Goal: Information Seeking & Learning: Learn about a topic

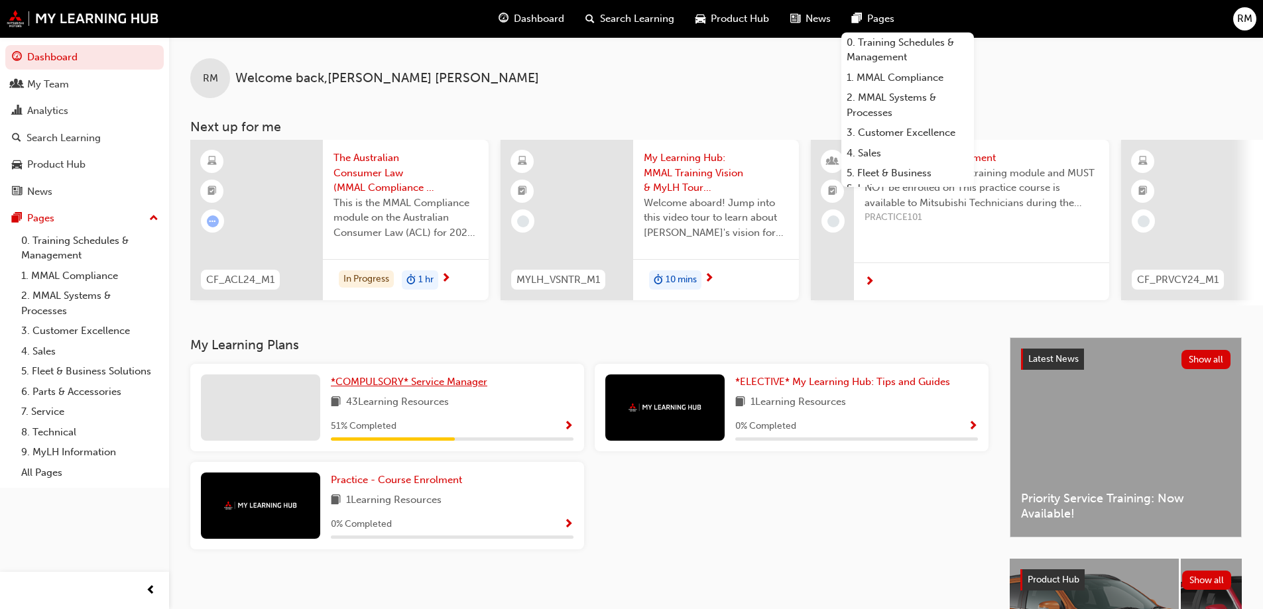
click at [429, 382] on span "*COMPULSORY* Service Manager" at bounding box center [409, 382] width 156 height 12
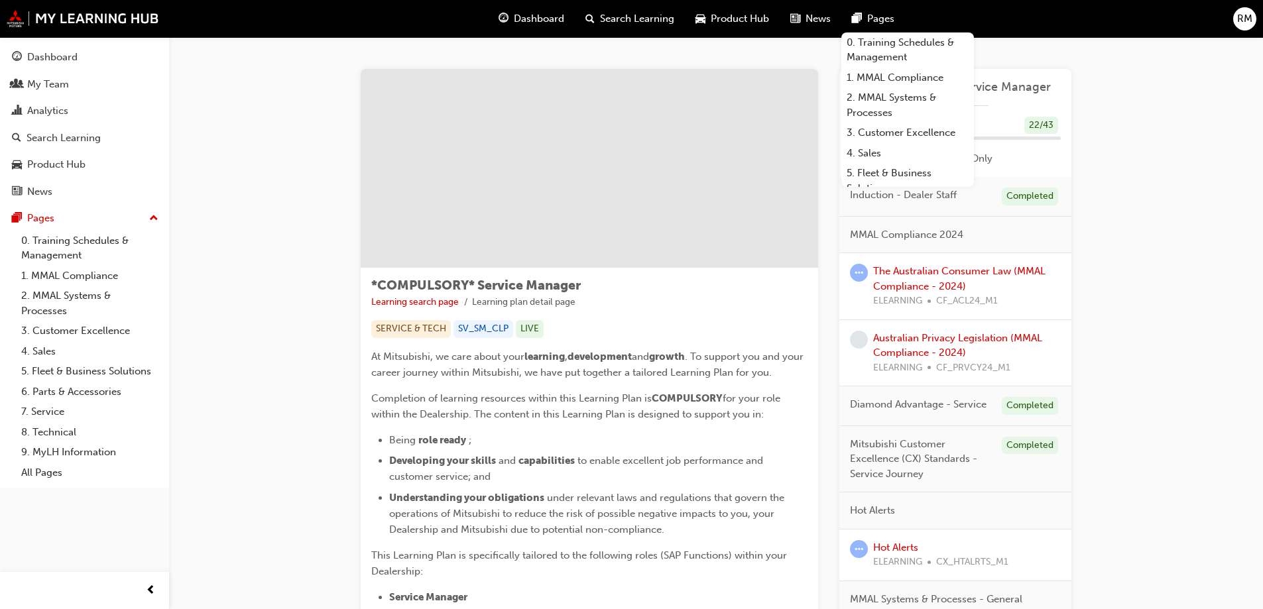
drag, startPoint x: 1061, startPoint y: 45, endPoint x: 1071, endPoint y: 48, distance: 11.1
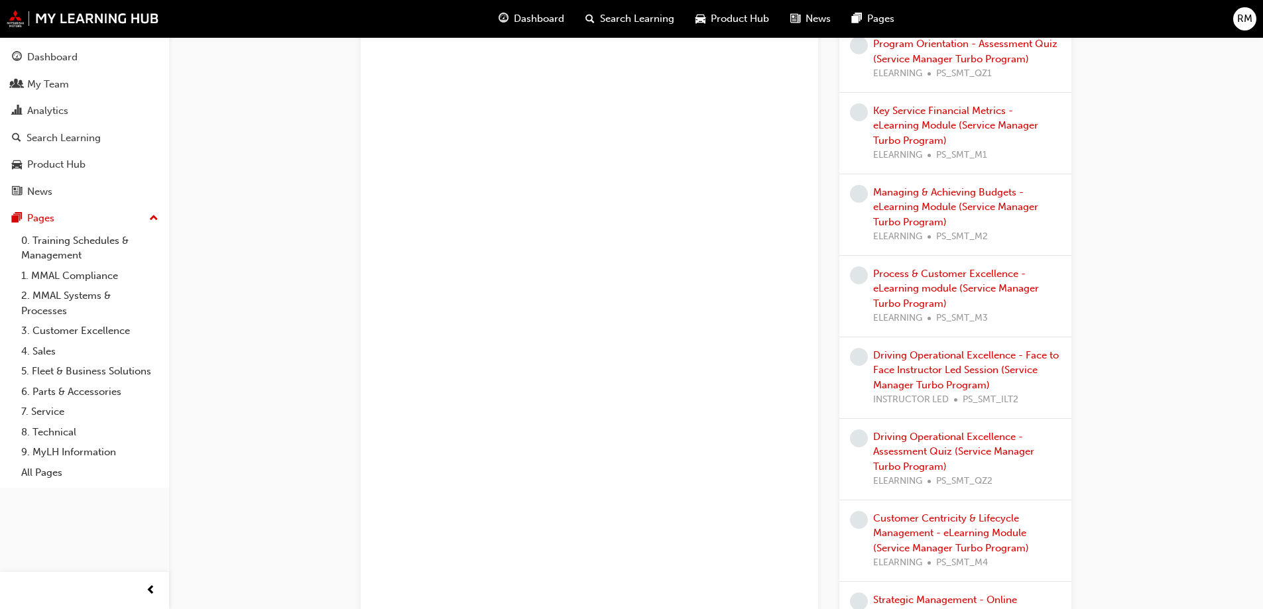
scroll to position [652, 0]
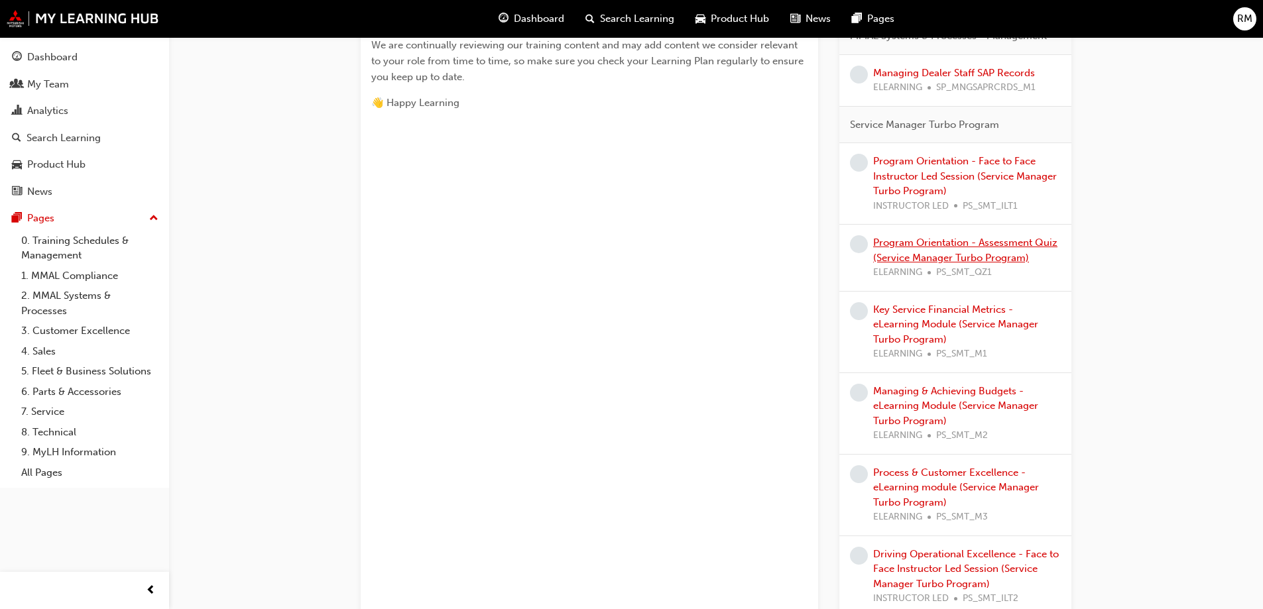
click at [987, 257] on link "Program Orientation - Assessment Quiz (Service Manager Turbo Program)" at bounding box center [965, 250] width 184 height 27
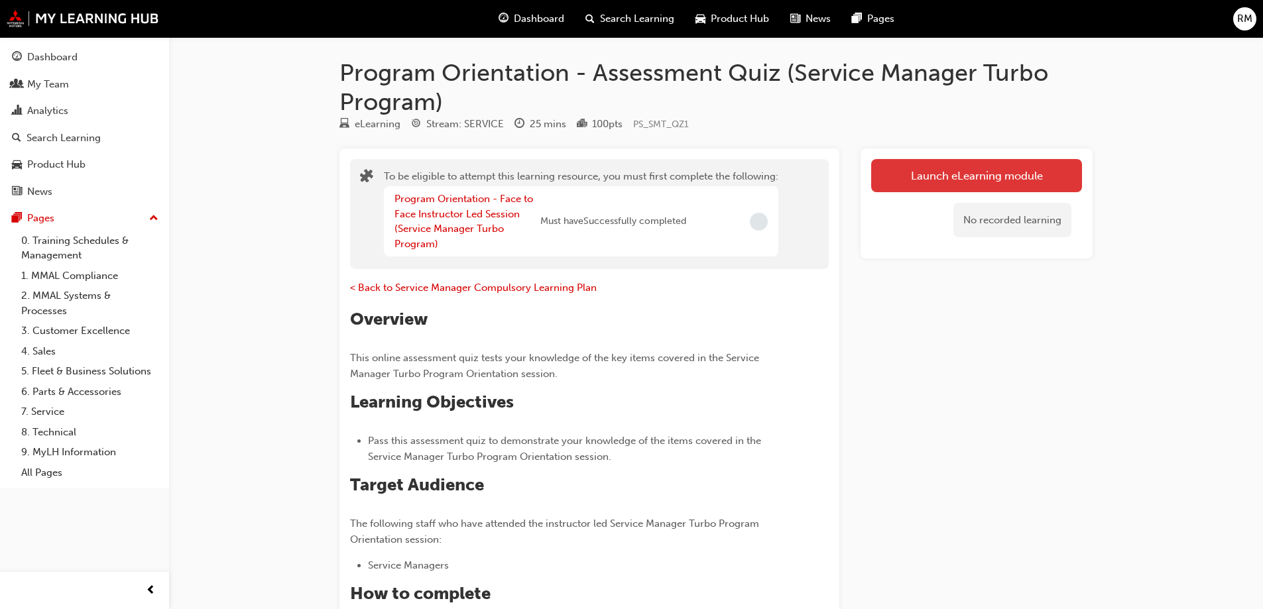
click at [955, 182] on button "Launch eLearning module" at bounding box center [976, 175] width 211 height 33
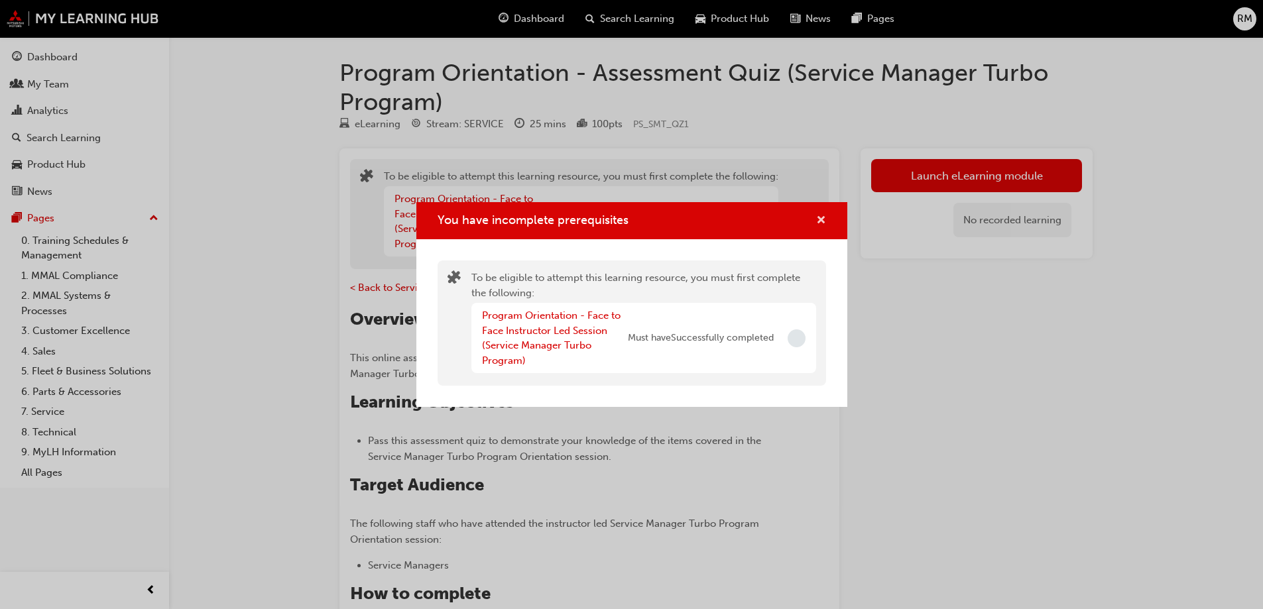
click at [816, 223] on span "cross-icon" at bounding box center [821, 221] width 10 height 12
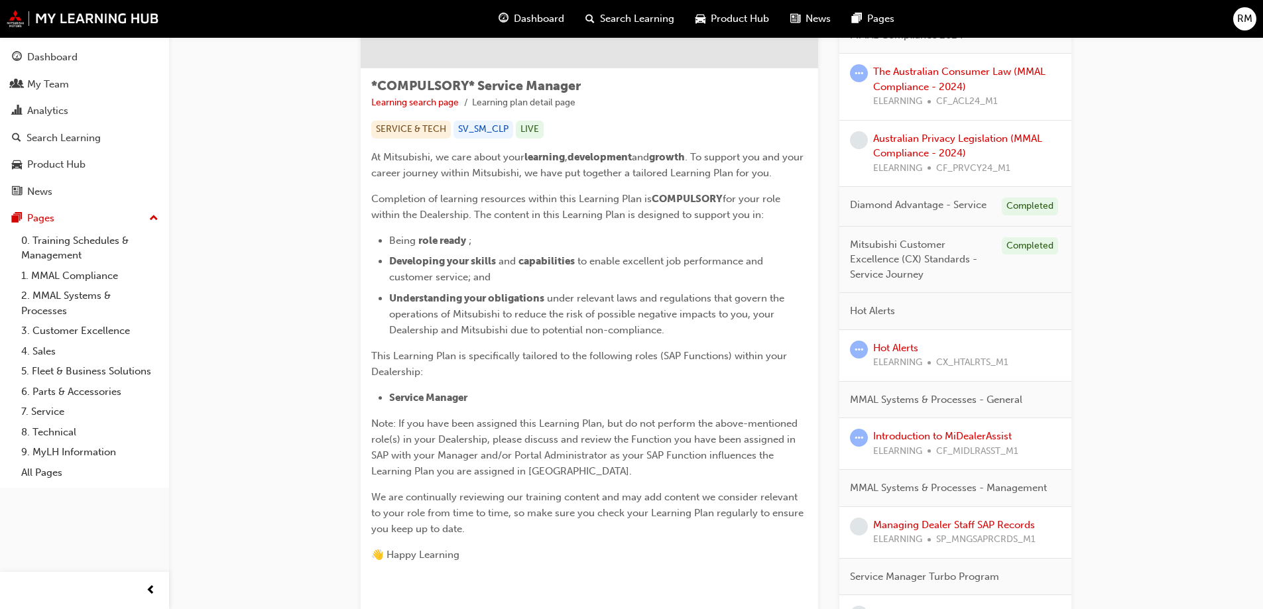
scroll to position [332, 0]
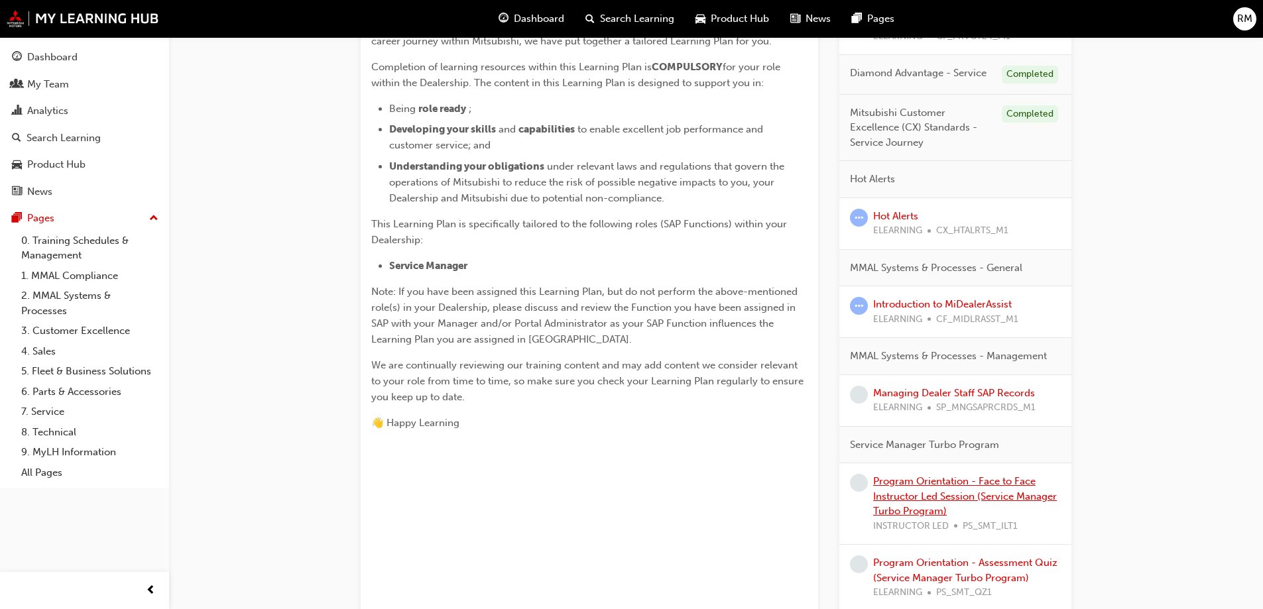
click at [1010, 494] on link "Program Orientation - Face to Face Instructor Led Session (Service Manager Turb…" at bounding box center [965, 496] width 184 height 42
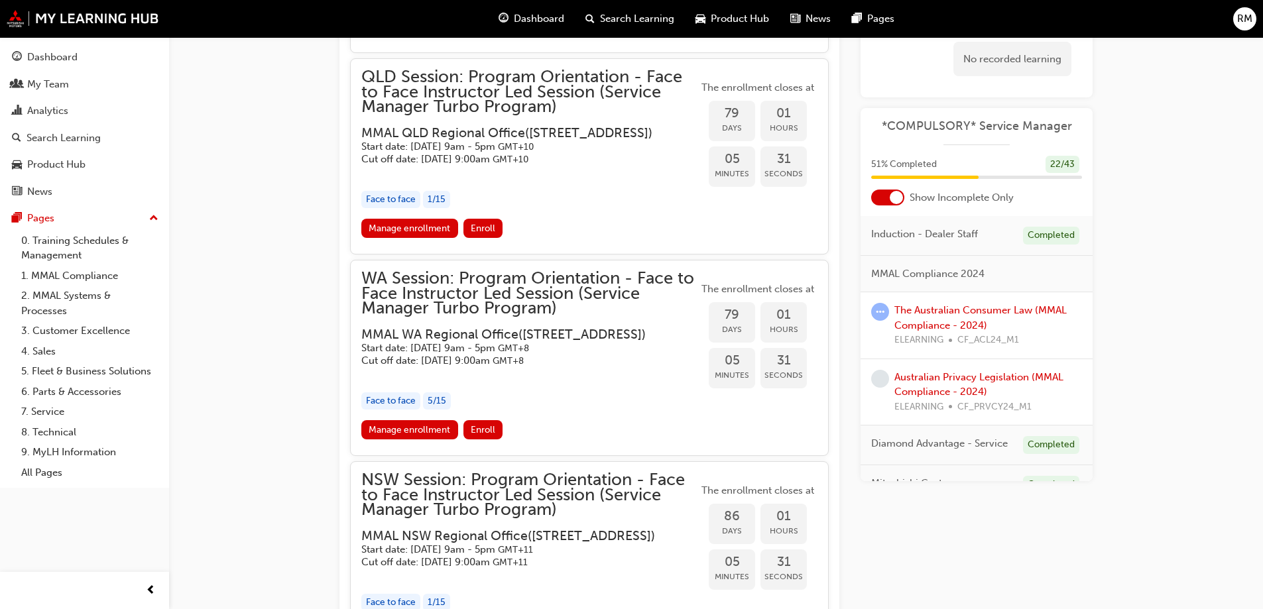
scroll to position [1724, 0]
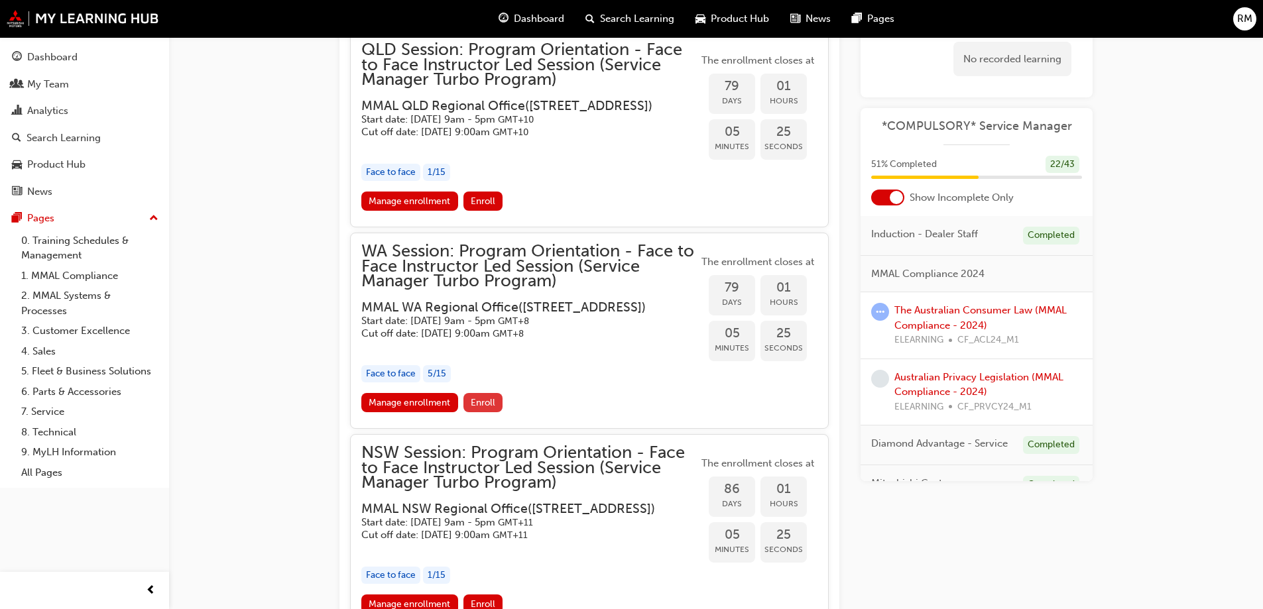
click at [482, 408] on span "Enroll" at bounding box center [483, 402] width 25 height 11
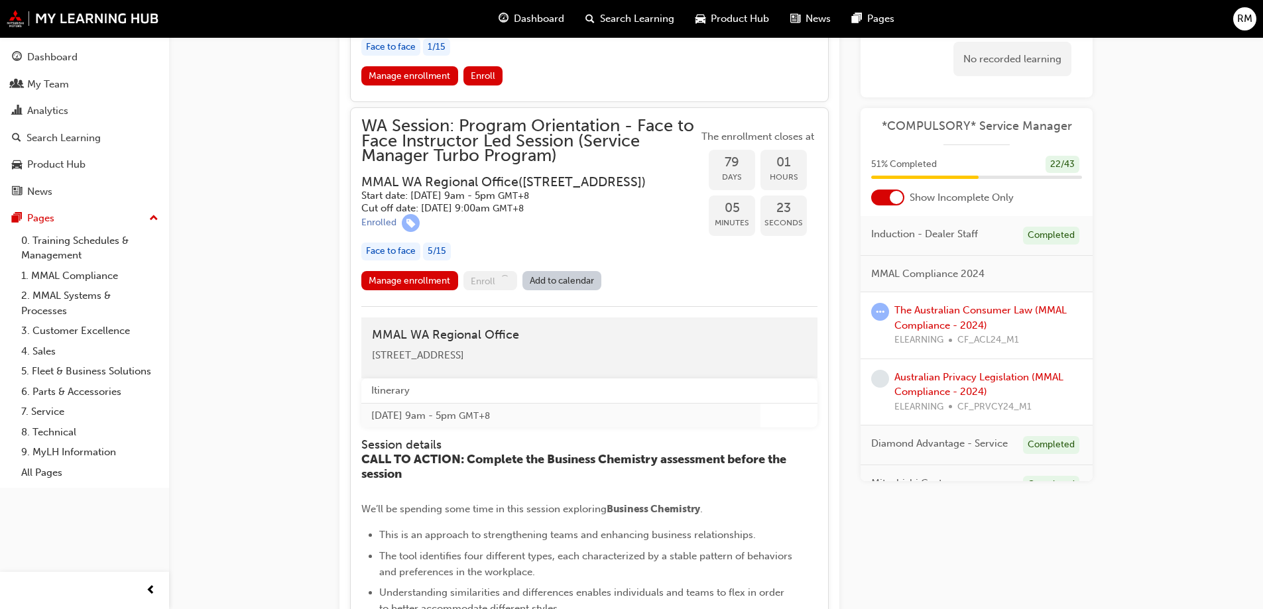
scroll to position [1856, 0]
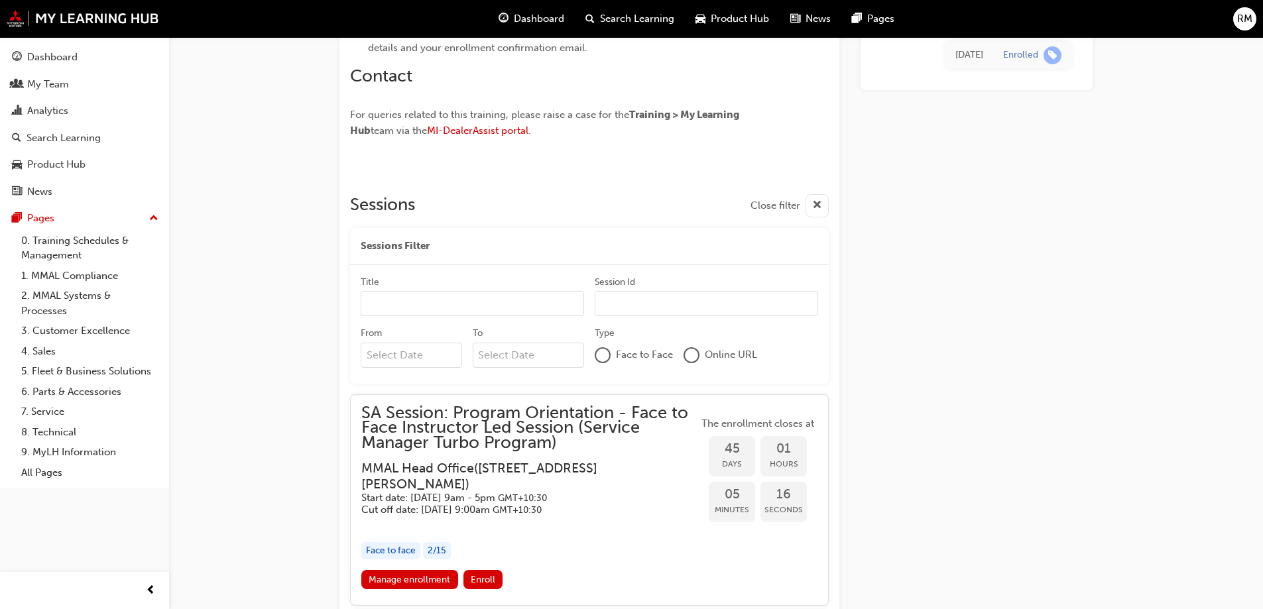
scroll to position [951, 0]
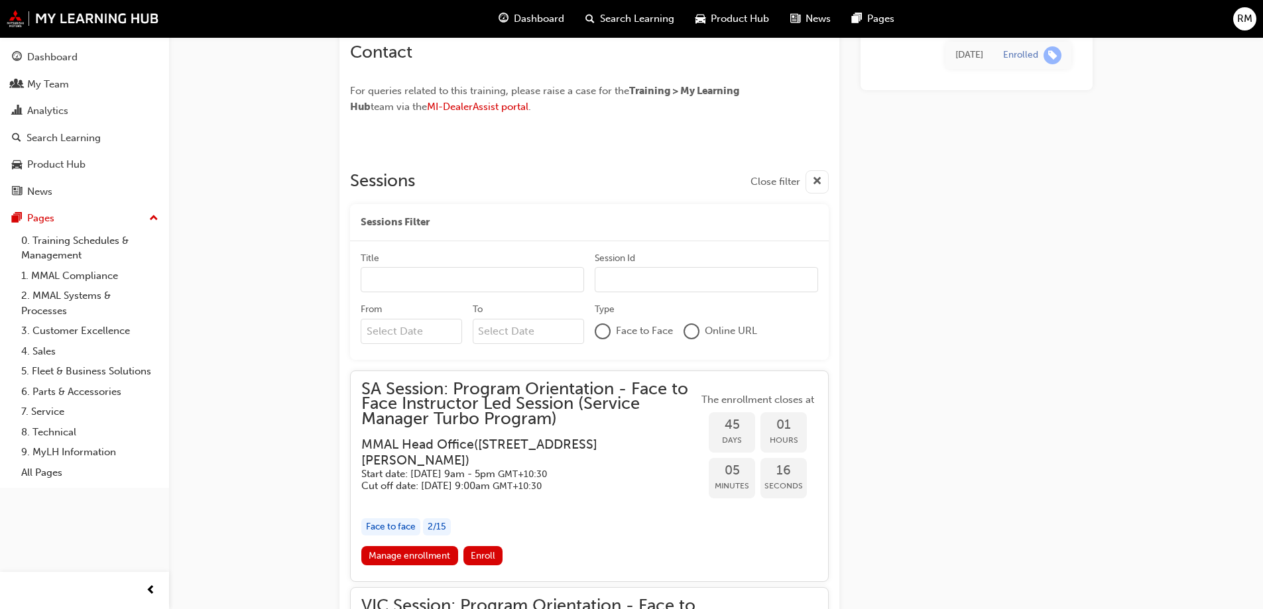
click at [445, 272] on input "Title" at bounding box center [472, 279] width 223 height 25
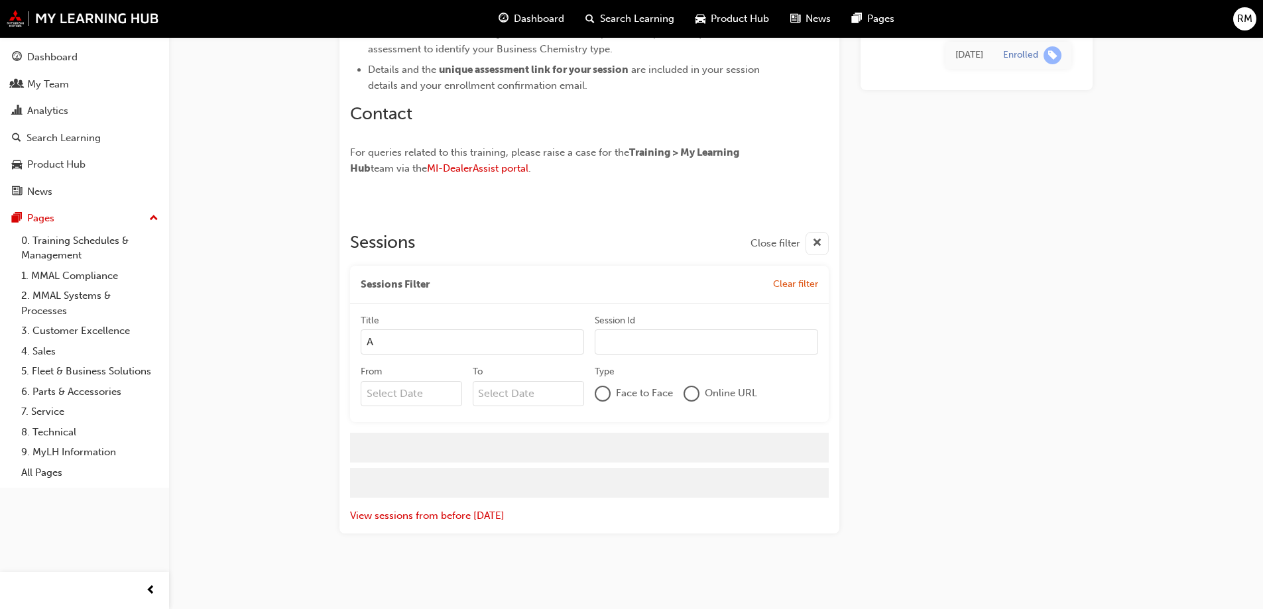
scroll to position [889, 0]
type input "Assistant Service Manager"
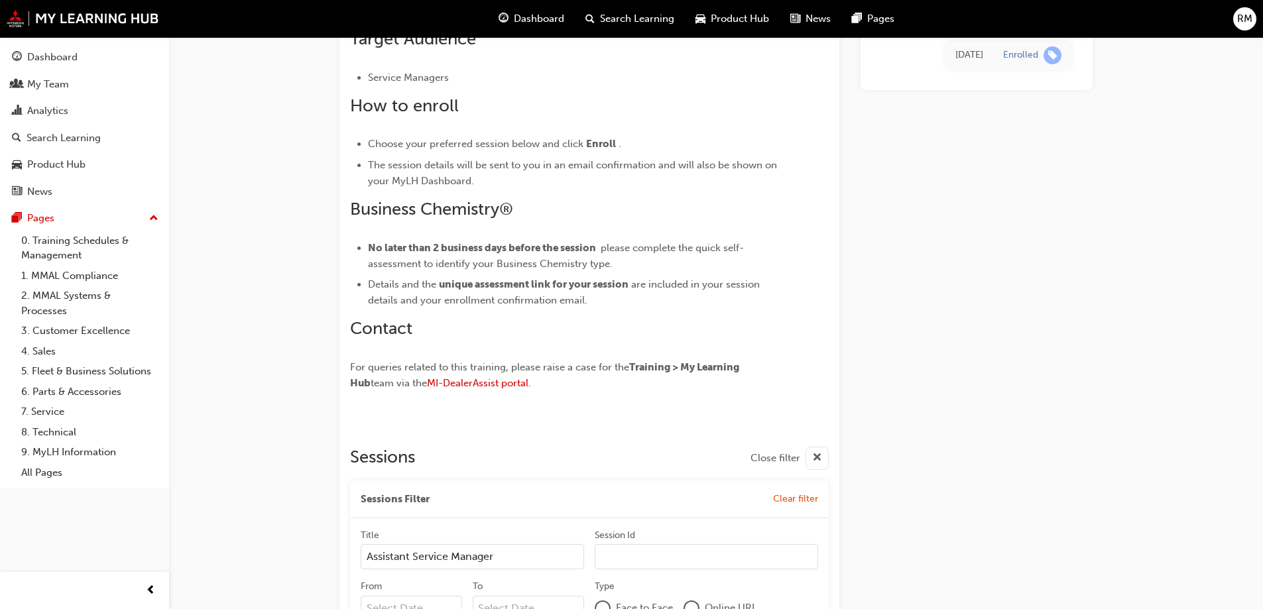
scroll to position [854, 0]
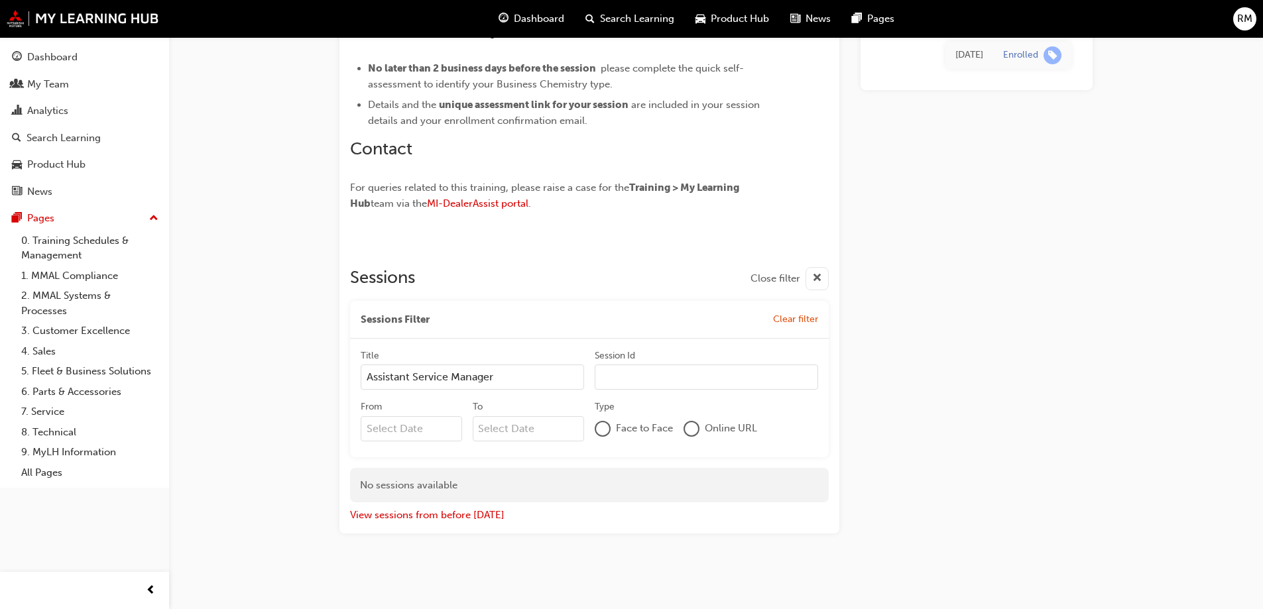
click at [418, 426] on input "From" at bounding box center [411, 428] width 101 height 25
click at [731, 260] on div "Sessions Close filter Sessions Filter Clear filter Title Assistant Service Mana…" at bounding box center [589, 390] width 479 height 267
click at [815, 275] on span "cross-icon" at bounding box center [817, 279] width 10 height 17
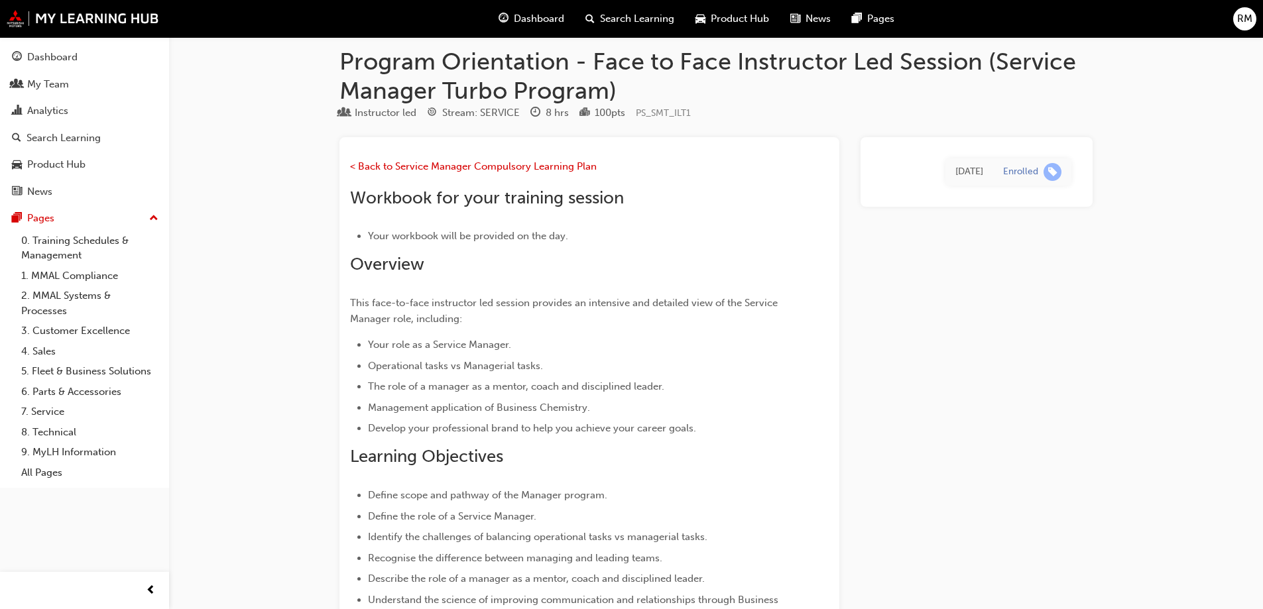
scroll to position [0, 0]
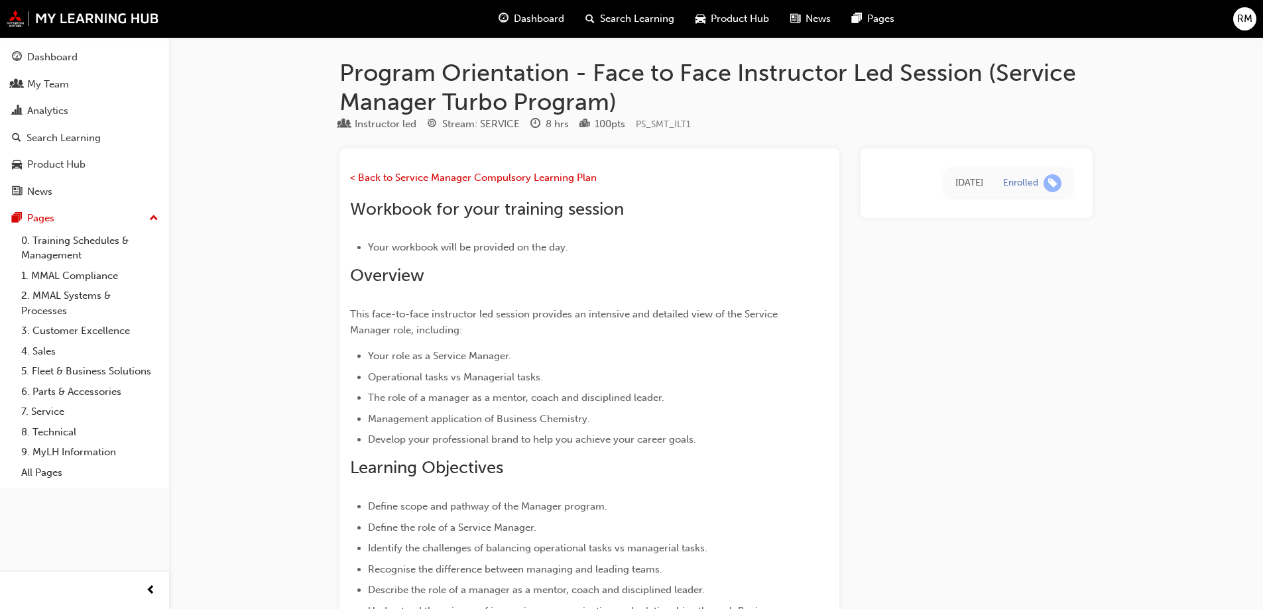
drag, startPoint x: 0, startPoint y: 1, endPoint x: 873, endPoint y: 364, distance: 945.8
click at [572, 16] on div "Dashboard" at bounding box center [531, 18] width 87 height 27
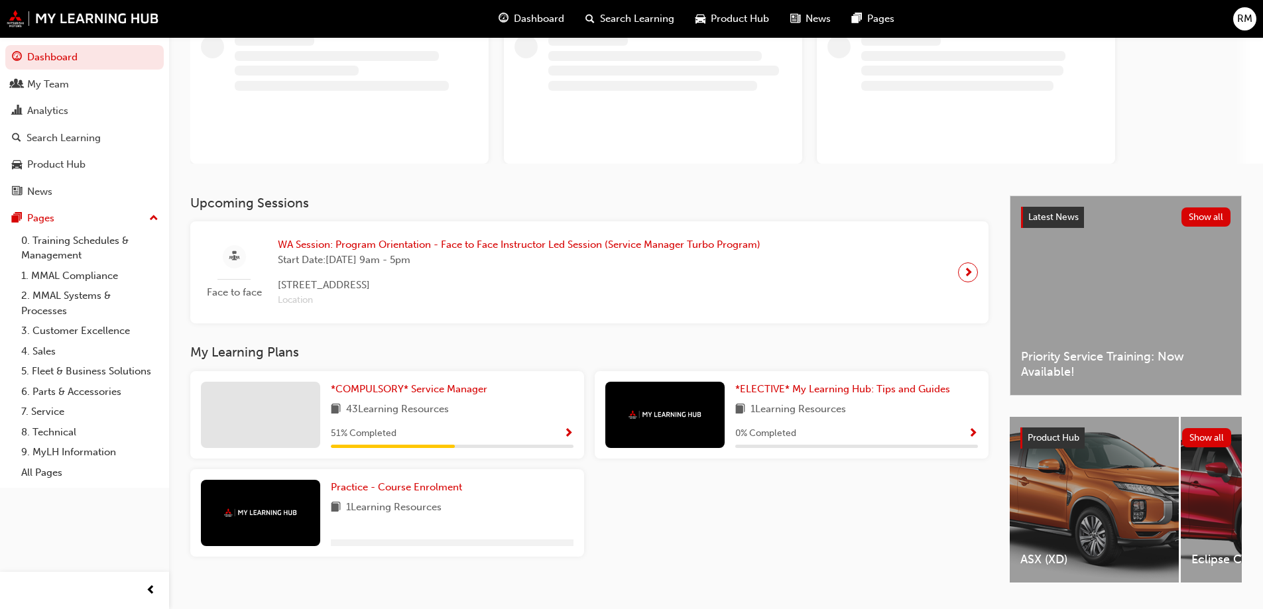
scroll to position [131, 0]
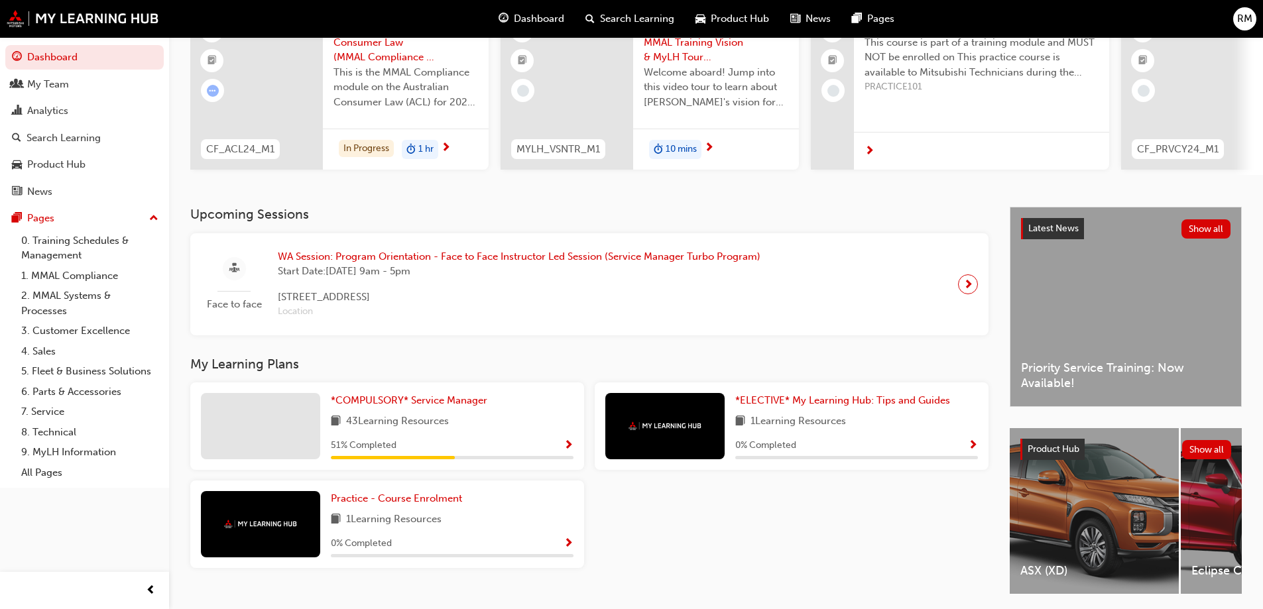
drag, startPoint x: 463, startPoint y: 273, endPoint x: 413, endPoint y: 225, distance: 69.4
click at [413, 222] on h3 "Upcoming Sessions" at bounding box center [589, 214] width 798 height 15
click at [424, 403] on span "*COMPULSORY* Service Manager" at bounding box center [409, 400] width 156 height 12
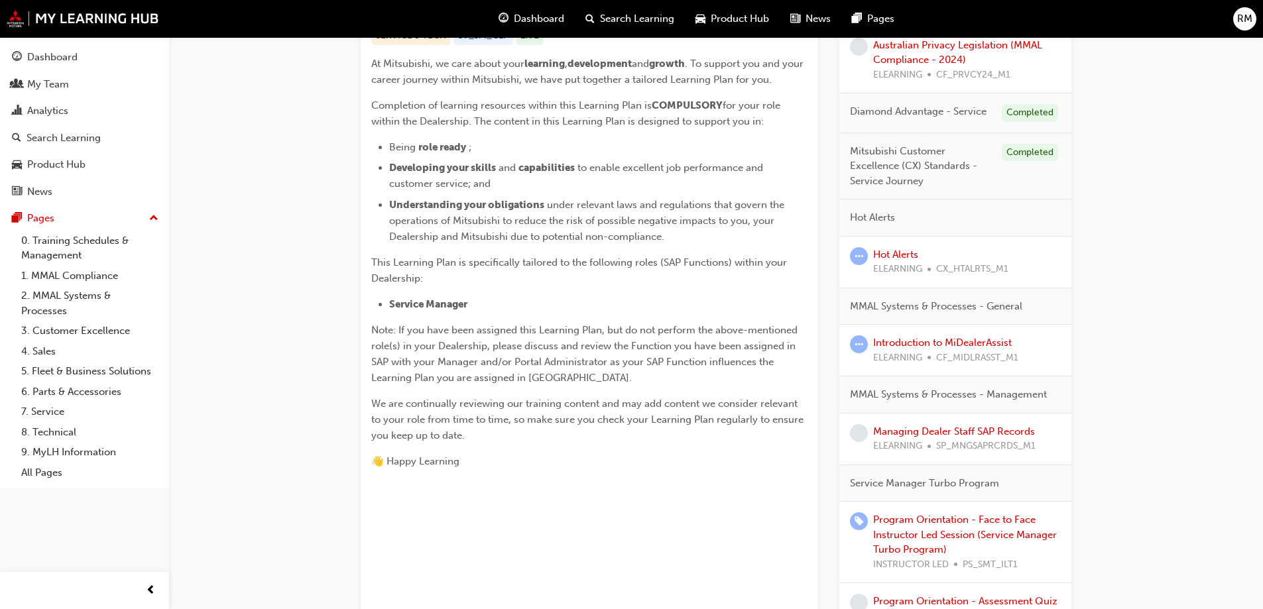
scroll to position [464, 0]
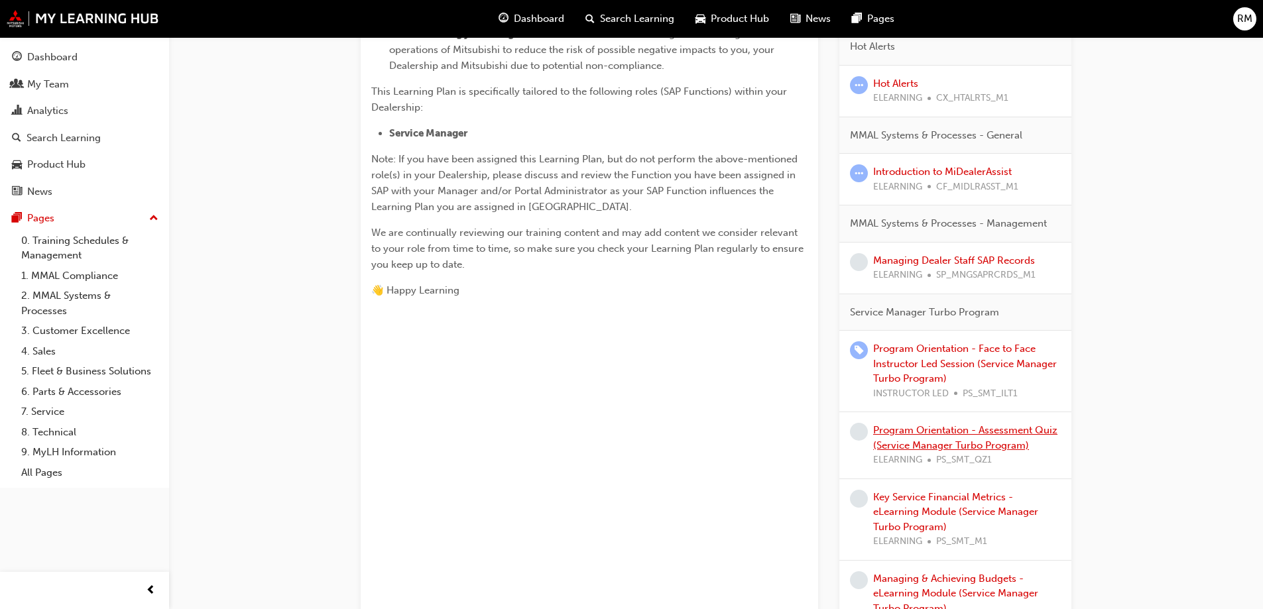
click at [1005, 449] on link "Program Orientation - Assessment Quiz (Service Manager Turbo Program)" at bounding box center [965, 437] width 184 height 27
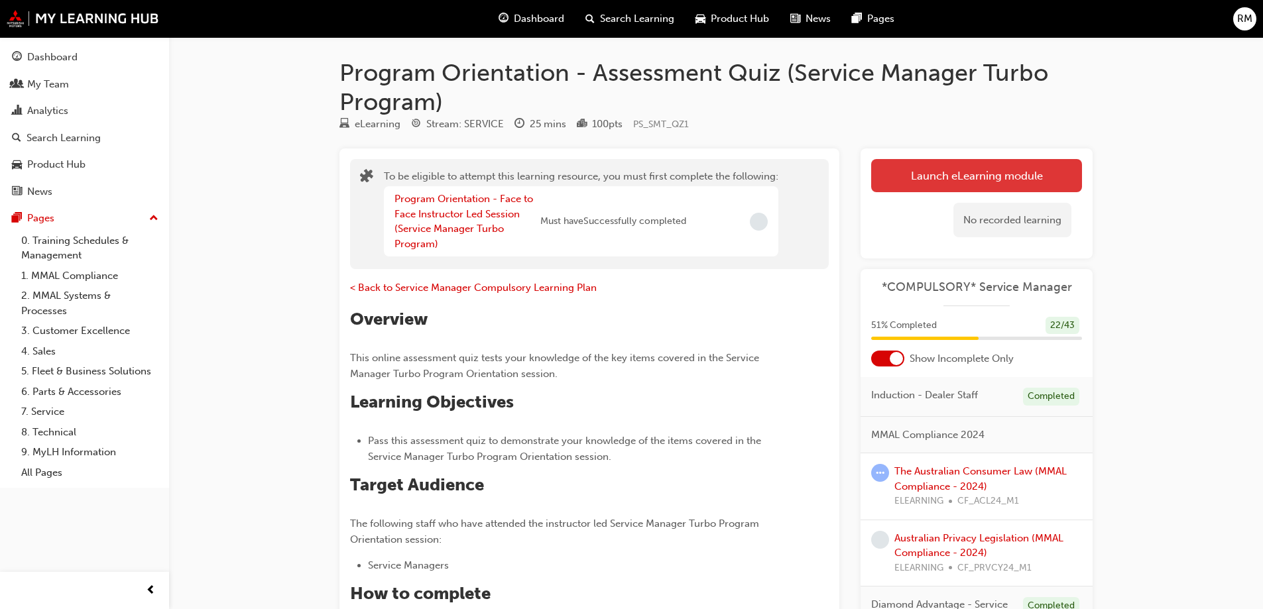
click at [1049, 175] on button "Launch eLearning module" at bounding box center [976, 175] width 211 height 33
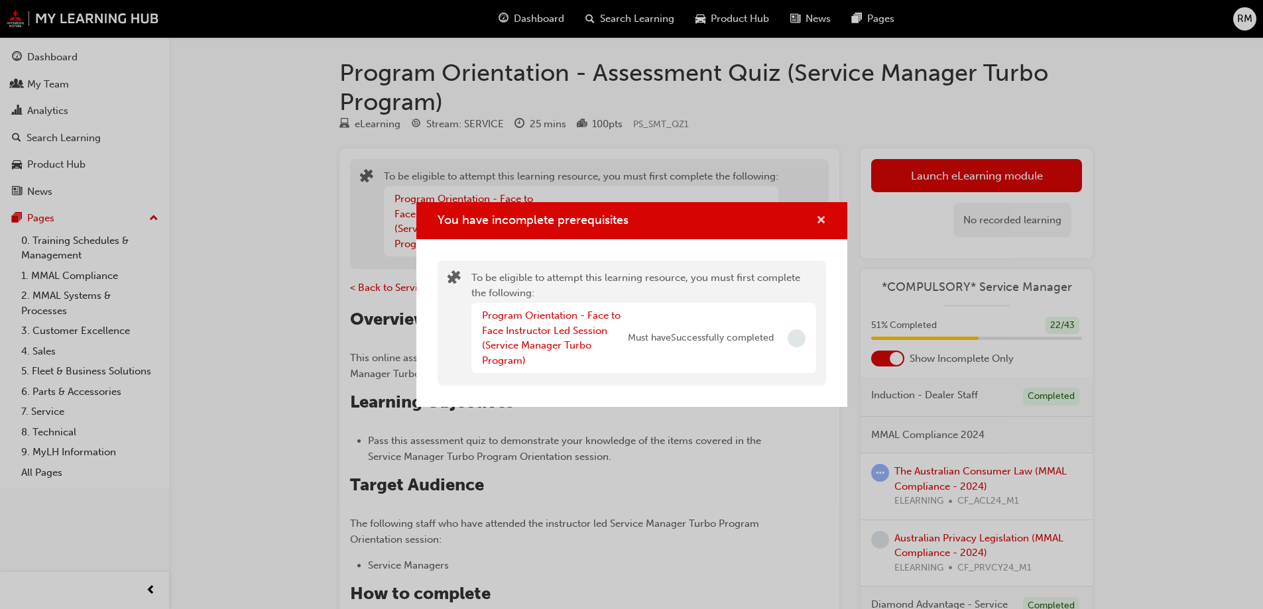
click at [823, 223] on span "cross-icon" at bounding box center [821, 221] width 10 height 12
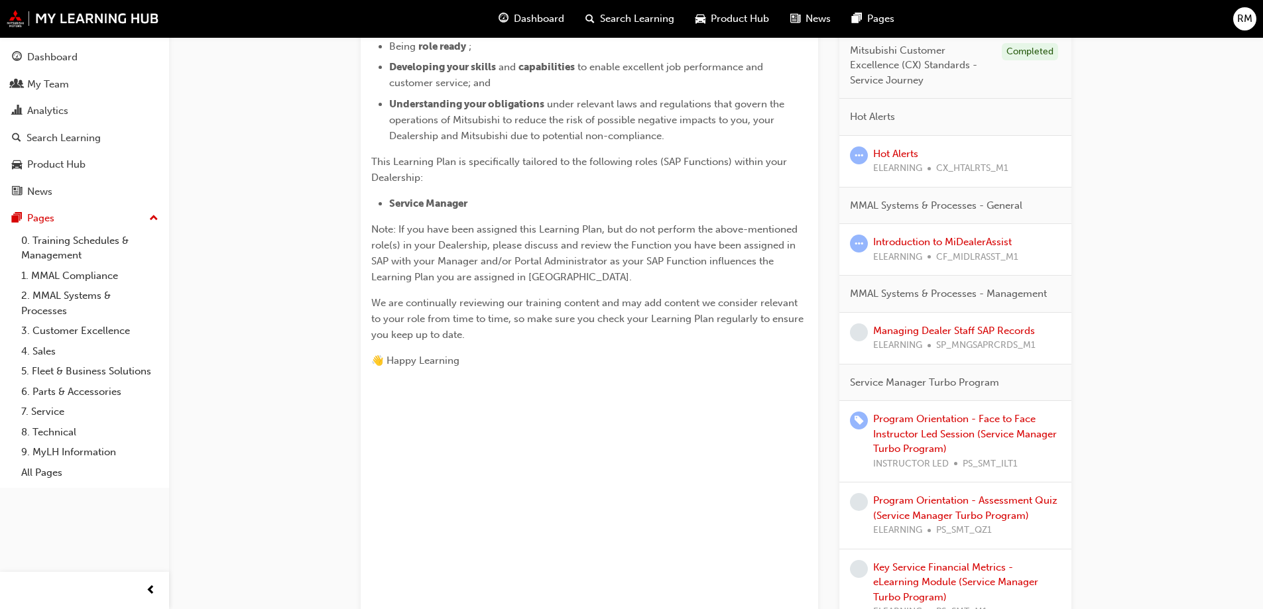
scroll to position [398, 0]
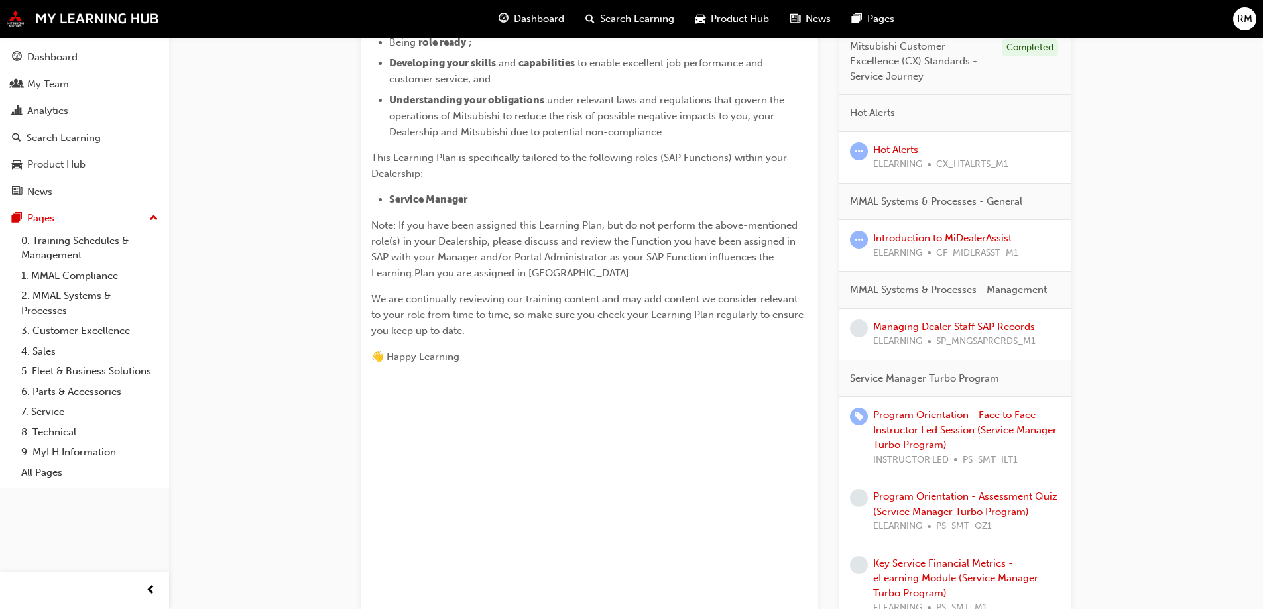
click at [941, 328] on link "Managing Dealer Staff SAP Records" at bounding box center [954, 327] width 162 height 12
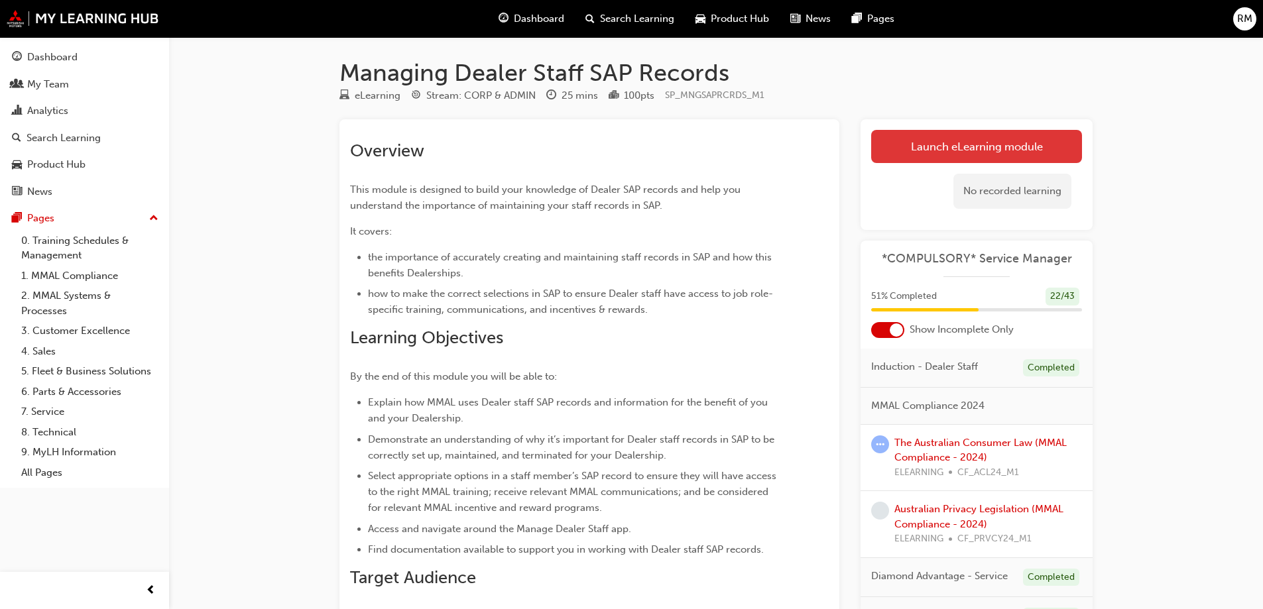
click at [906, 140] on link "Launch eLearning module" at bounding box center [976, 146] width 211 height 33
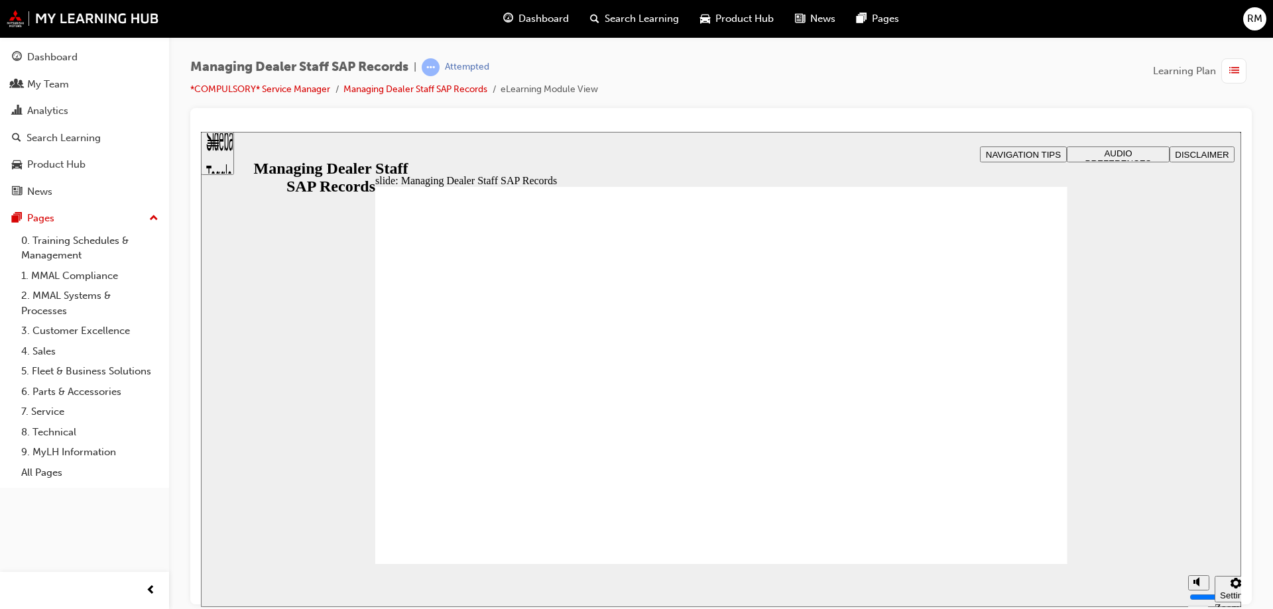
drag, startPoint x: 1002, startPoint y: 525, endPoint x: 1012, endPoint y: 538, distance: 16.6
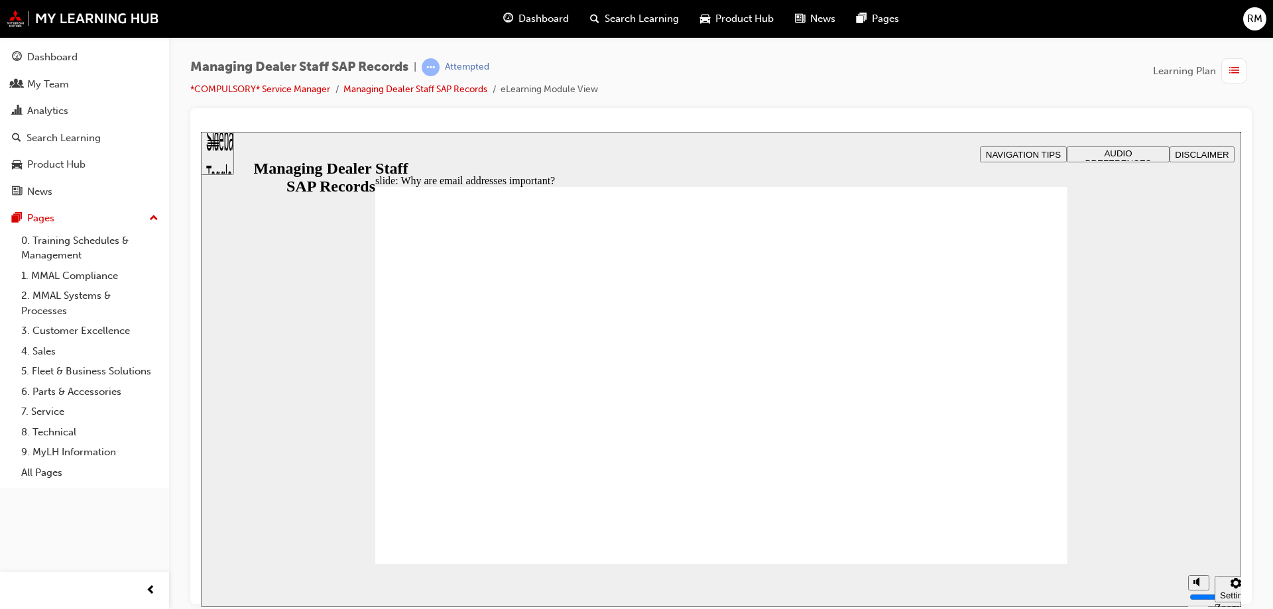
drag, startPoint x: 577, startPoint y: 310, endPoint x: 717, endPoint y: 313, distance: 139.9
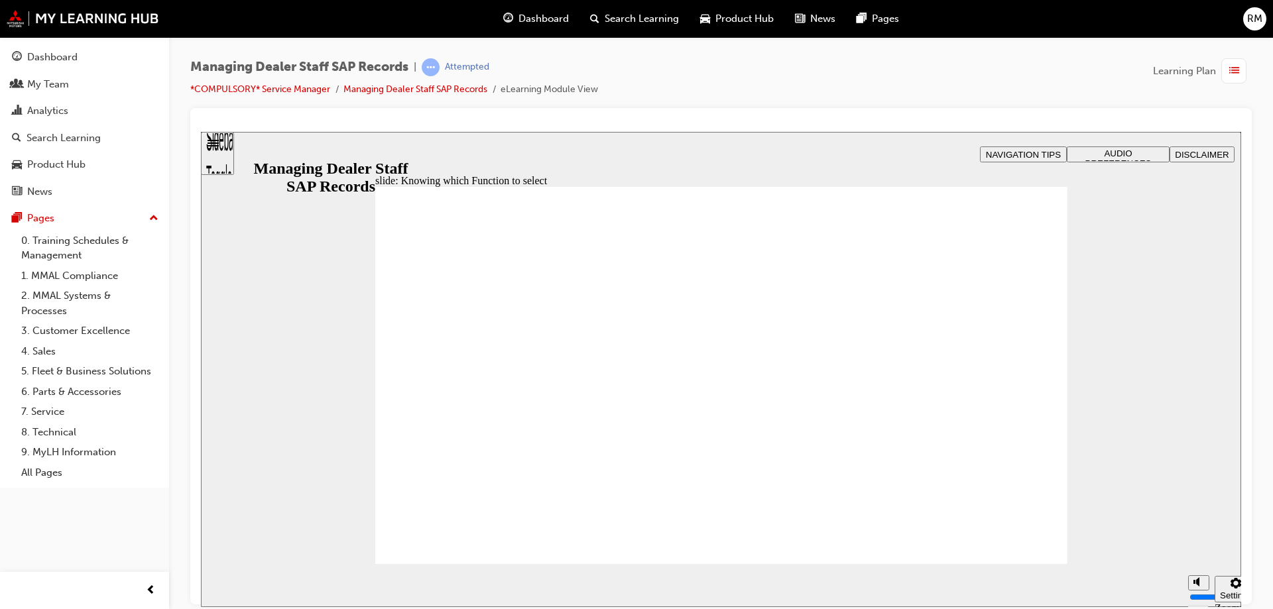
drag, startPoint x: 704, startPoint y: 479, endPoint x: 712, endPoint y: 470, distance: 11.7
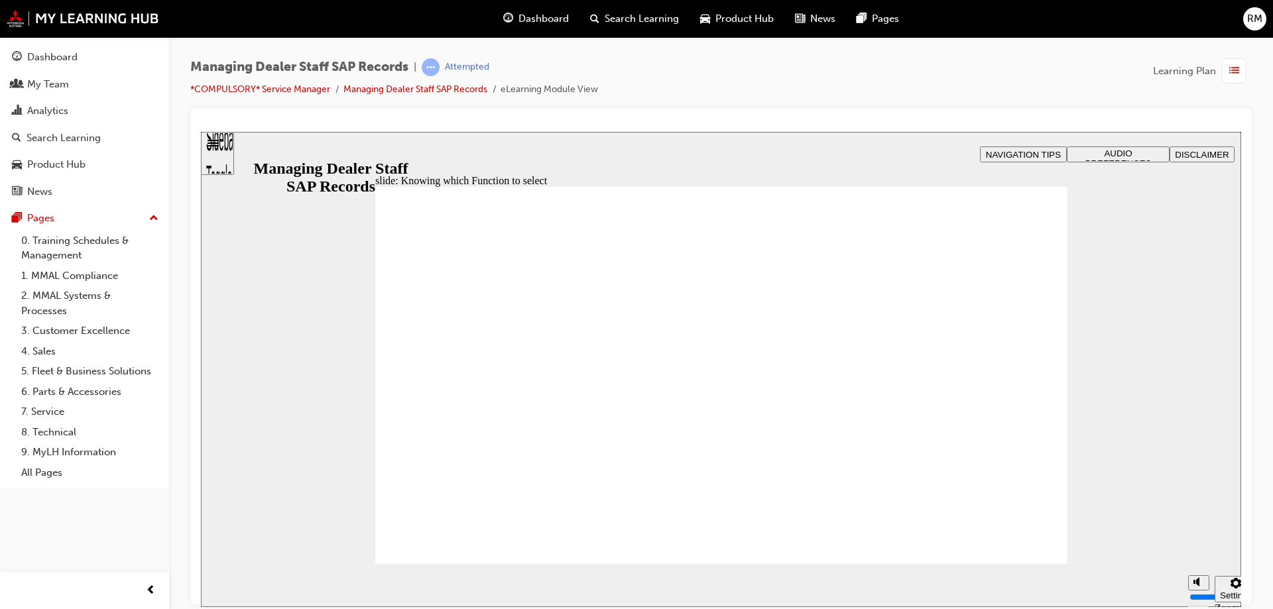
type input "0"
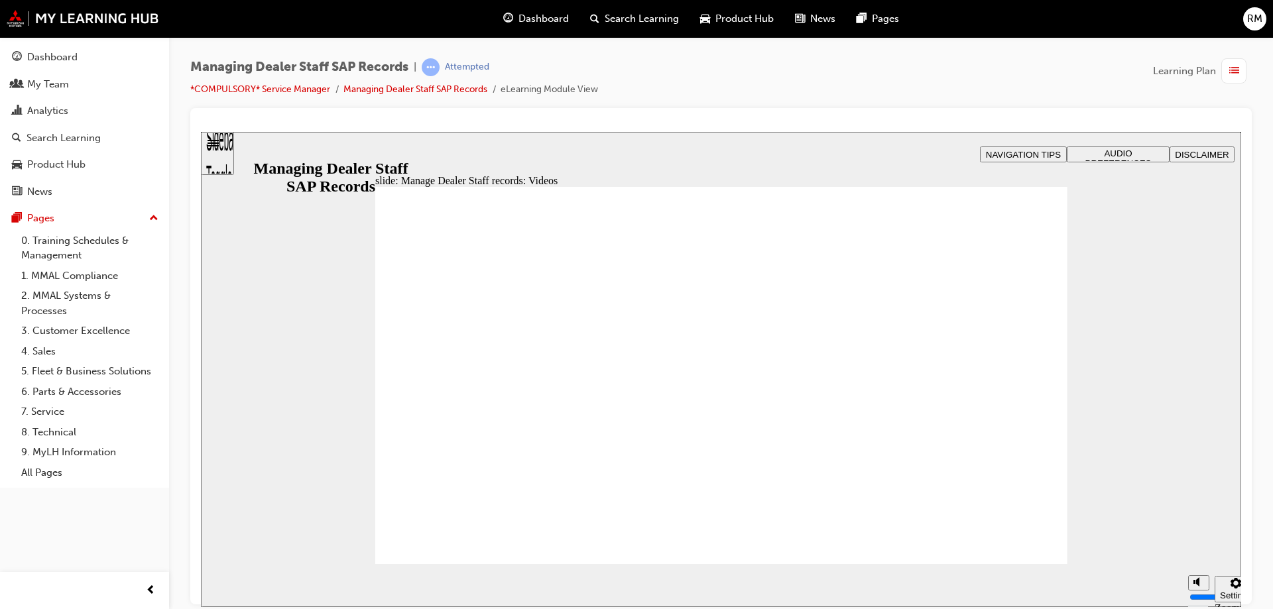
type input "0"
type input "1"
